Goal: Information Seeking & Learning: Understand process/instructions

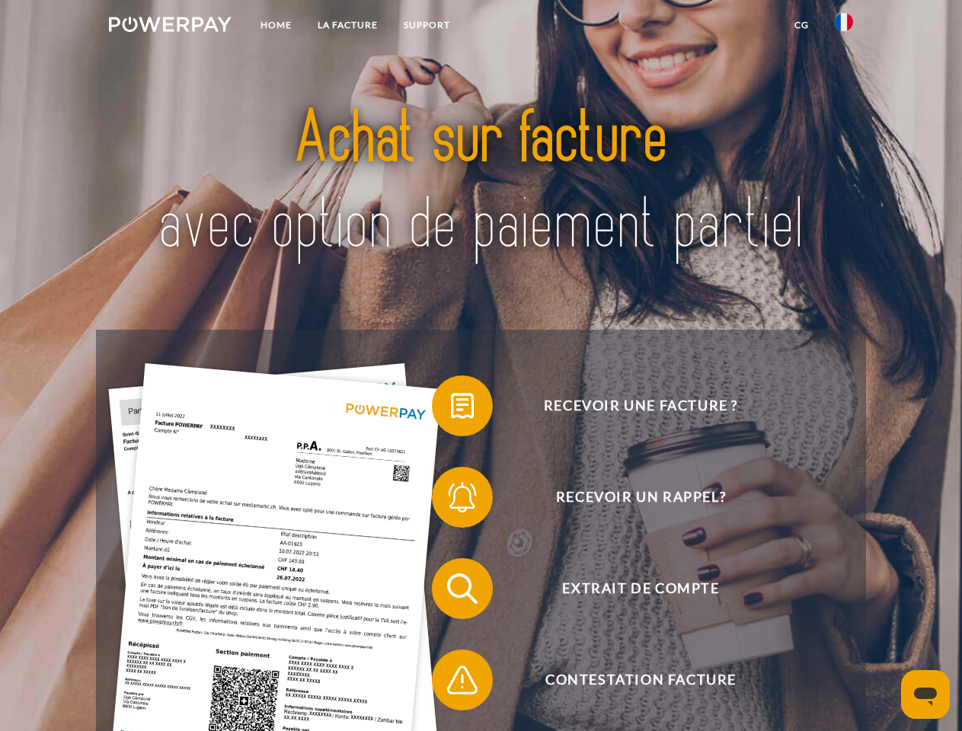
click at [170, 27] on img at bounding box center [170, 24] width 123 height 15
click at [844, 27] on img at bounding box center [844, 22] width 18 height 18
click at [801, 25] on link "CG" at bounding box center [802, 24] width 40 height 27
click at [451, 409] on span at bounding box center [439, 406] width 76 height 76
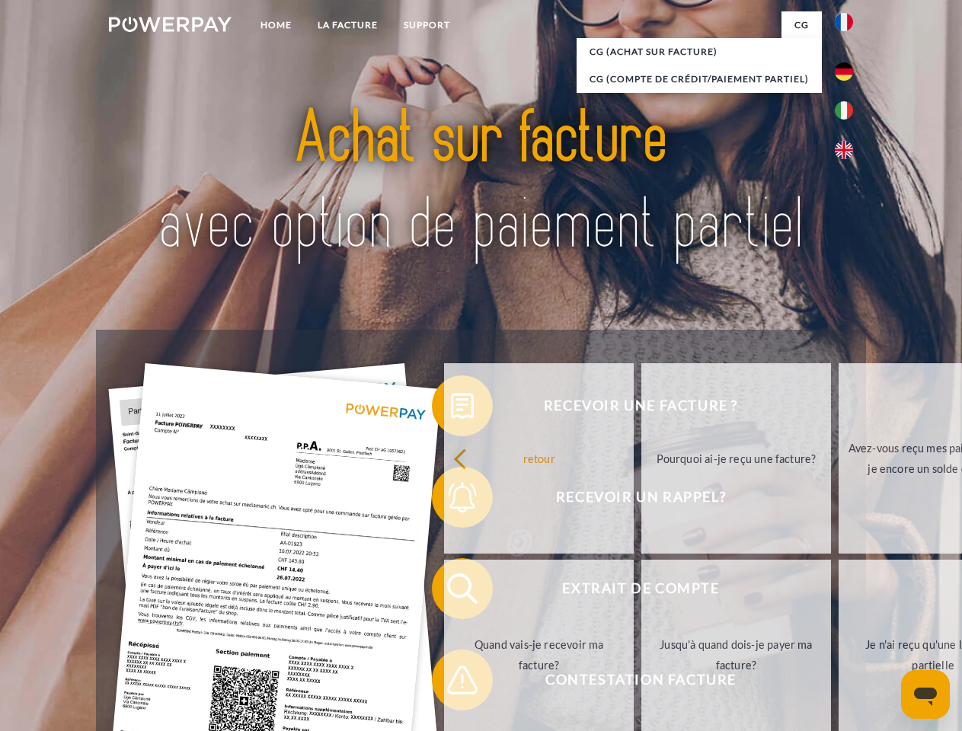
click at [451, 500] on div "Recevoir une facture ? Recevoir un rappel? Extrait de compte retour" at bounding box center [480, 634] width 769 height 609
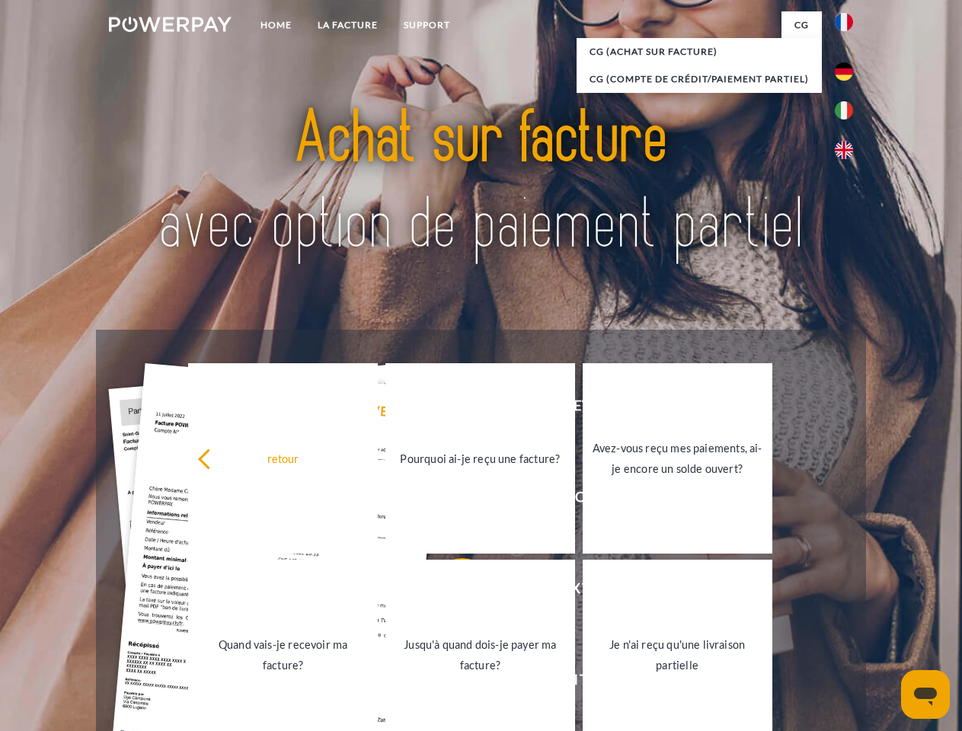
click at [451, 592] on link "Jusqu'à quand dois-je payer ma facture?" at bounding box center [480, 655] width 190 height 190
click at [451, 683] on span at bounding box center [439, 680] width 76 height 76
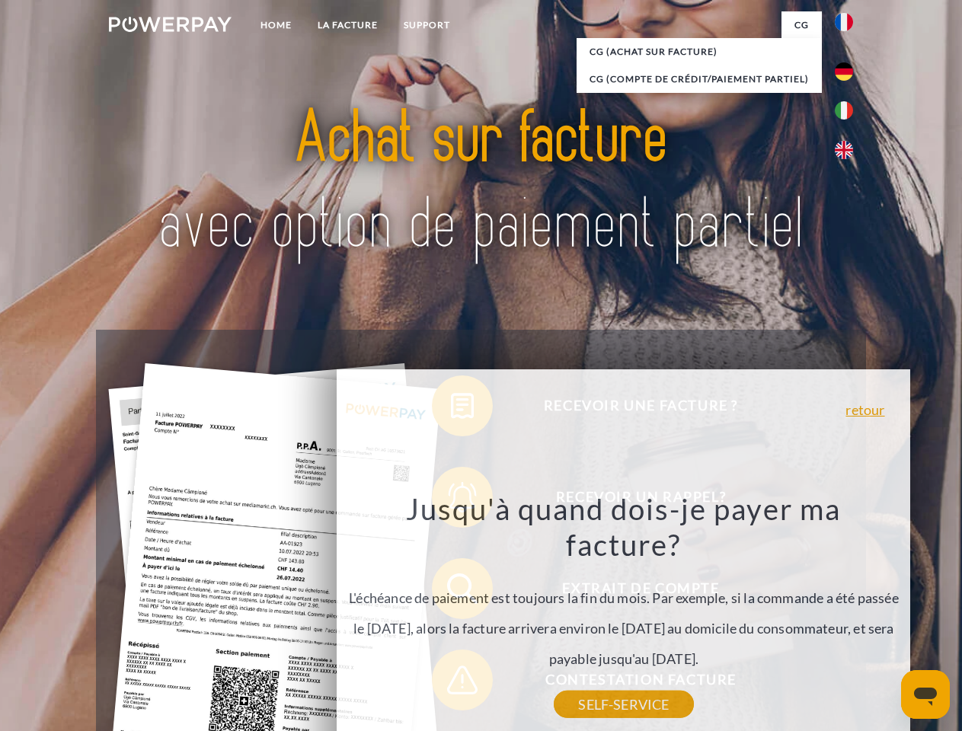
click at [926, 695] on icon "Ouvrir la fenêtre de messagerie" at bounding box center [925, 697] width 23 height 18
